Goal: Check status: Check status

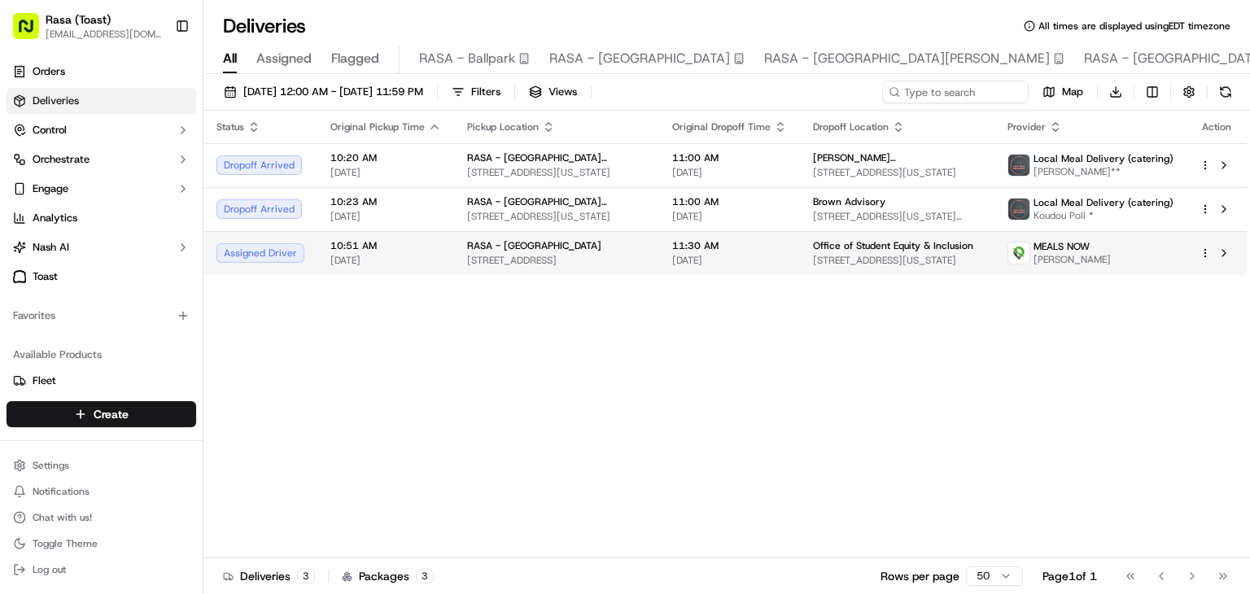
click at [496, 255] on span "[STREET_ADDRESS]" at bounding box center [556, 260] width 179 height 13
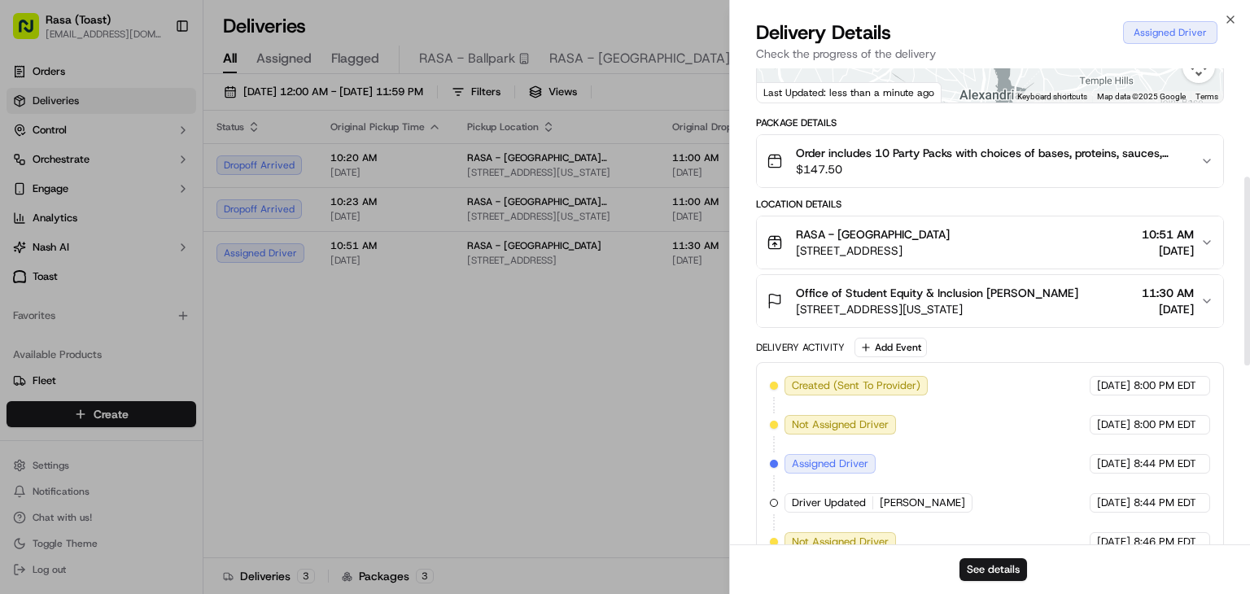
scroll to position [272, 0]
click at [982, 569] on button "See details" at bounding box center [994, 569] width 68 height 23
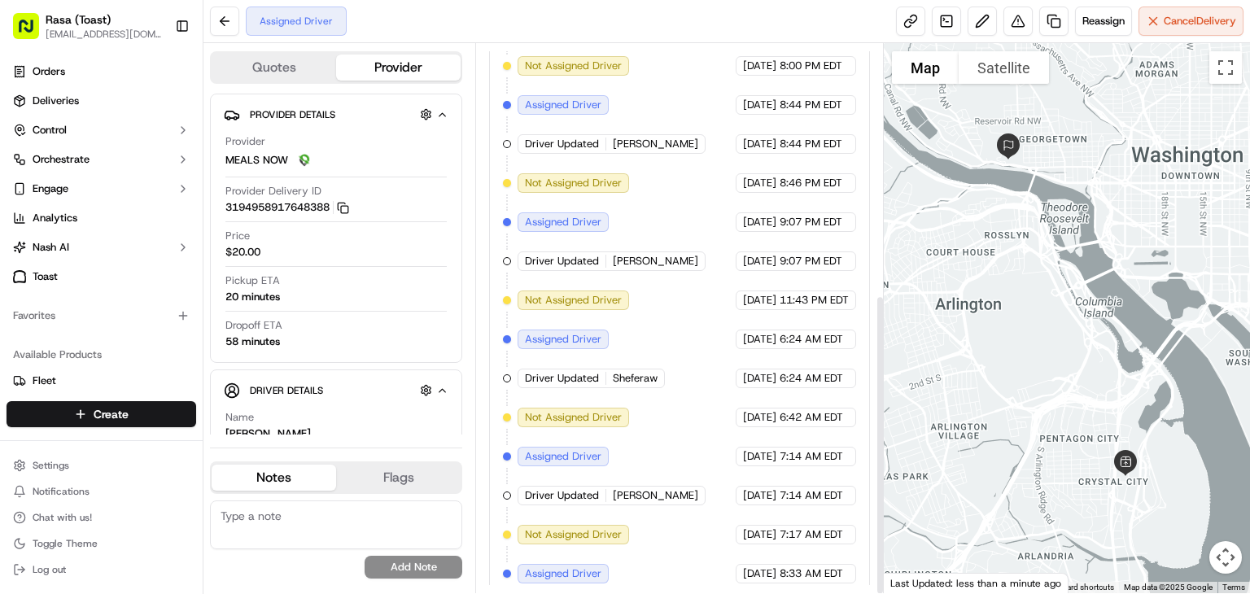
scroll to position [458, 0]
